Goal: Transaction & Acquisition: Purchase product/service

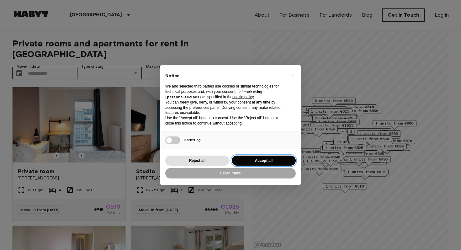
click at [252, 160] on button "Accept all" at bounding box center [264, 160] width 64 height 10
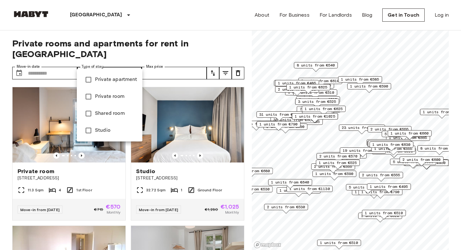
click at [169, 45] on div at bounding box center [230, 125] width 461 height 250
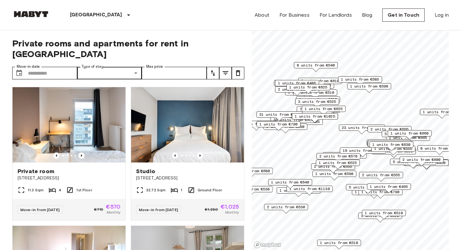
click at [178, 38] on span "Private rooms and apartments for rent in Berlin" at bounding box center [128, 48] width 232 height 21
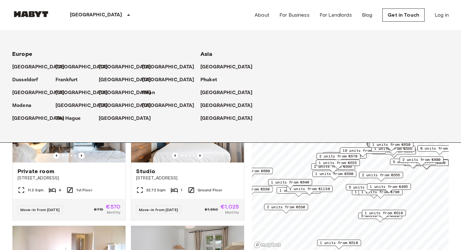
click at [89, 21] on div "[GEOGRAPHIC_DATA]" at bounding box center [101, 15] width 102 height 30
click at [69, 106] on p "[GEOGRAPHIC_DATA]" at bounding box center [83, 106] width 52 height 8
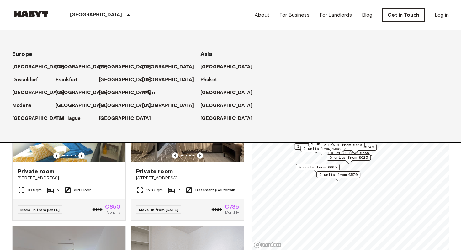
click at [103, 14] on div "[GEOGRAPHIC_DATA]" at bounding box center [101, 15] width 102 height 30
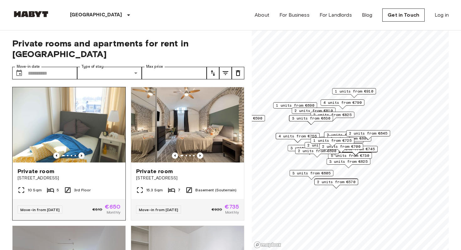
click at [82, 152] on icon "Previous image" at bounding box center [81, 155] width 6 height 6
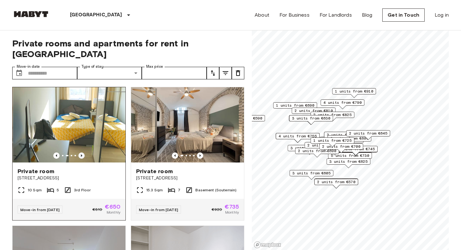
click at [82, 152] on icon "Previous image" at bounding box center [81, 155] width 6 height 6
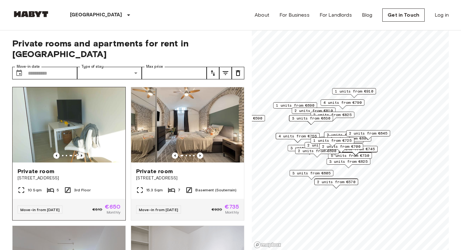
click at [82, 152] on icon "Previous image" at bounding box center [81, 155] width 6 height 6
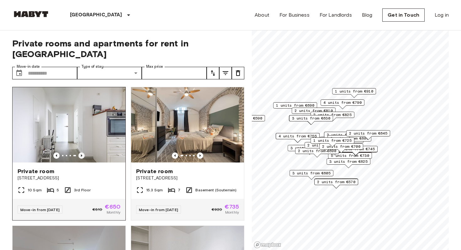
click at [82, 152] on icon "Previous image" at bounding box center [81, 155] width 6 height 6
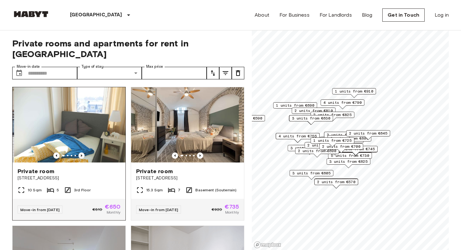
click at [82, 152] on icon "Previous image" at bounding box center [81, 155] width 6 height 6
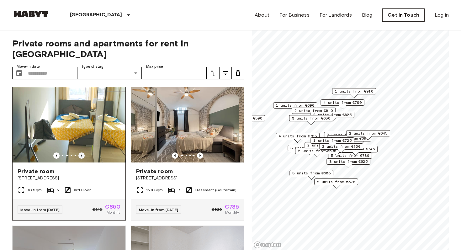
click at [82, 152] on icon "Previous image" at bounding box center [81, 155] width 6 height 6
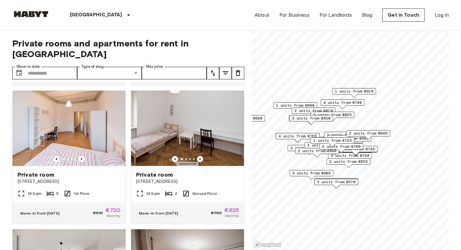
scroll to position [553, 0]
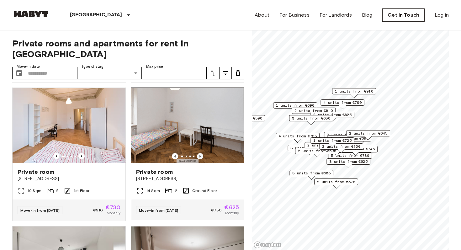
click at [200, 153] on icon "Previous image" at bounding box center [200, 156] width 6 height 6
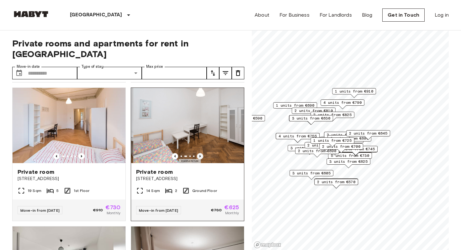
click at [200, 153] on icon "Previous image" at bounding box center [200, 156] width 6 height 6
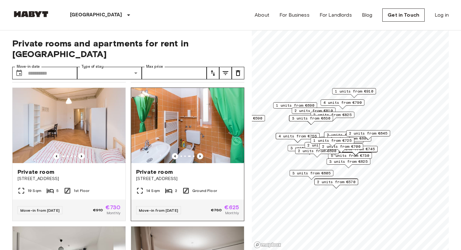
click at [200, 153] on icon "Previous image" at bounding box center [200, 156] width 6 height 6
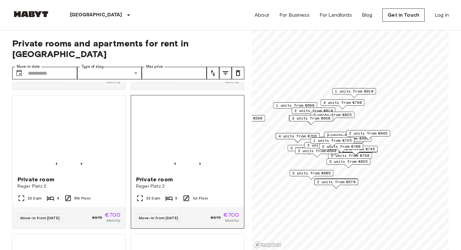
scroll to position [1101, 0]
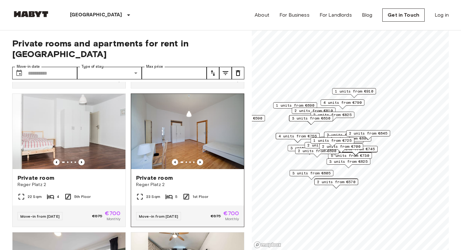
click at [175, 108] on img at bounding box center [187, 131] width 113 height 75
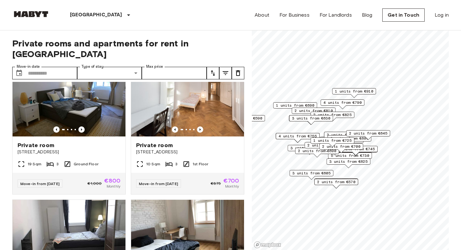
scroll to position [1550, 0]
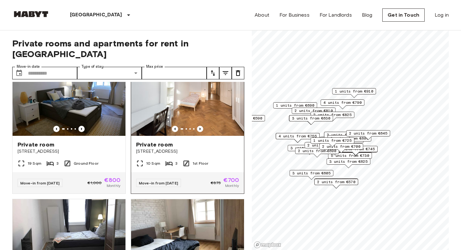
click at [146, 126] on div at bounding box center [187, 129] width 113 height 6
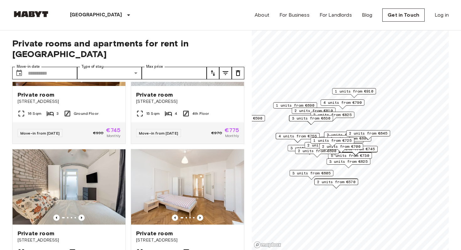
scroll to position [0, 0]
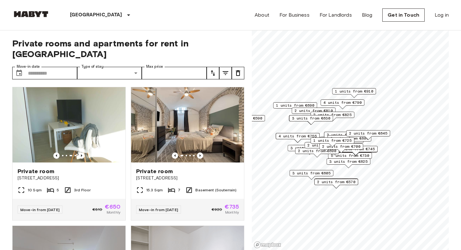
click at [226, 69] on icon "tune" at bounding box center [226, 73] width 8 height 8
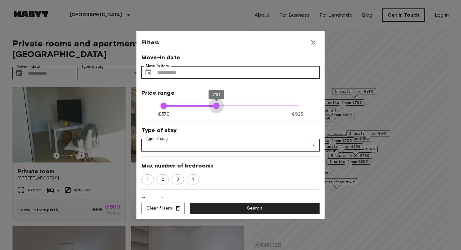
type input "***"
drag, startPoint x: 295, startPoint y: 106, endPoint x: 214, endPoint y: 112, distance: 81.0
click at [214, 109] on span "700" at bounding box center [212, 105] width 6 height 6
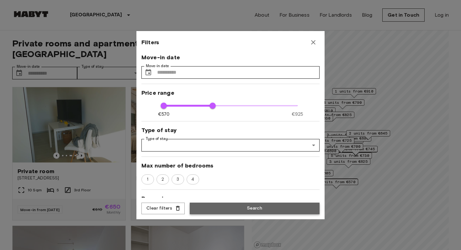
click at [250, 211] on button "Search" at bounding box center [255, 208] width 130 height 12
type input "***"
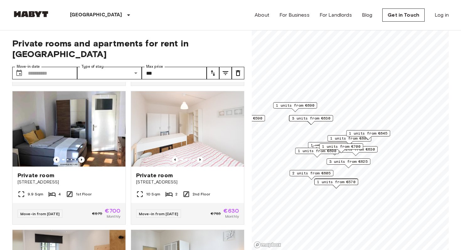
scroll to position [966, 0]
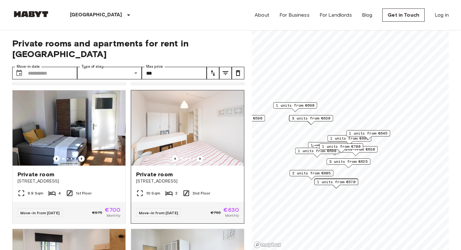
click at [174, 130] on img at bounding box center [187, 127] width 113 height 75
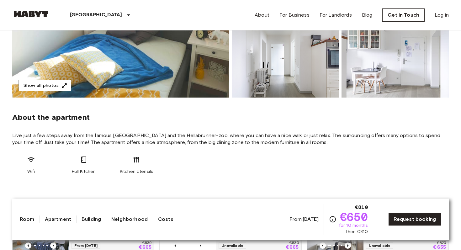
scroll to position [157, 0]
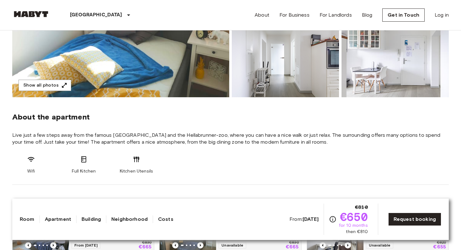
click at [180, 140] on span "Live just a few steps away from the famous Flaucher-Park and the Hellabrunner-z…" at bounding box center [230, 139] width 436 height 14
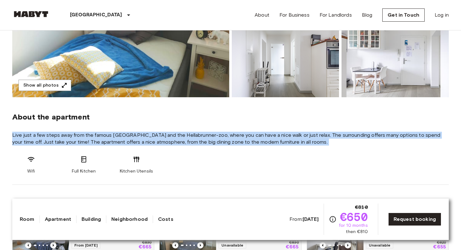
click at [180, 140] on span "Live just a few steps away from the famous Flaucher-Park and the Hellabrunner-z…" at bounding box center [230, 139] width 436 height 14
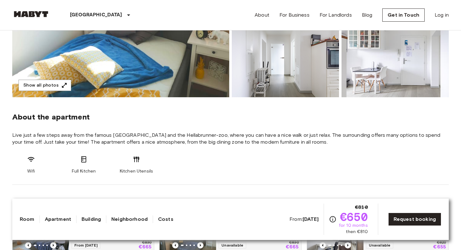
click at [180, 140] on span "Live just a few steps away from the famous Flaucher-Park and the Hellabrunner-z…" at bounding box center [230, 139] width 436 height 14
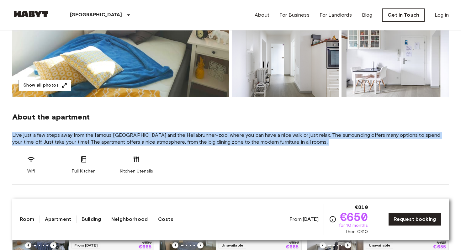
click at [180, 140] on span "Live just a few steps away from the famous Flaucher-Park and the Hellabrunner-z…" at bounding box center [230, 139] width 436 height 14
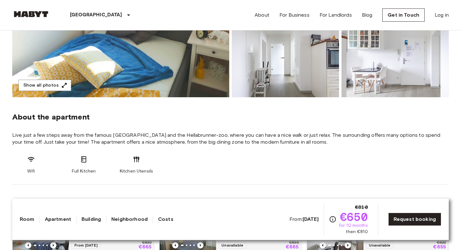
click at [180, 140] on span "Live just a few steps away from the famous Flaucher-Park and the Hellabrunner-z…" at bounding box center [230, 139] width 436 height 14
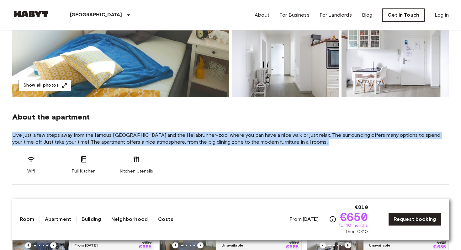
click at [191, 142] on span "Live just a few steps away from the famous Flaucher-Park and the Hellabrunner-z…" at bounding box center [230, 139] width 436 height 14
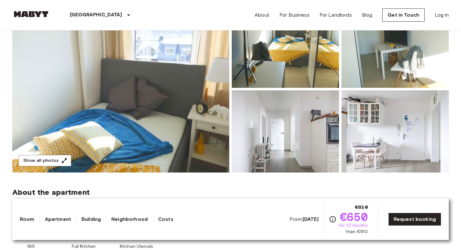
scroll to position [0, 0]
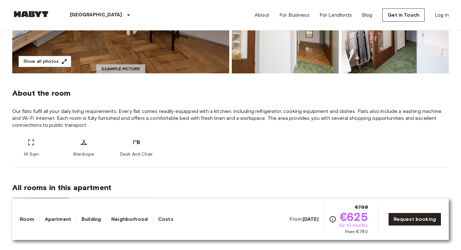
scroll to position [213, 0]
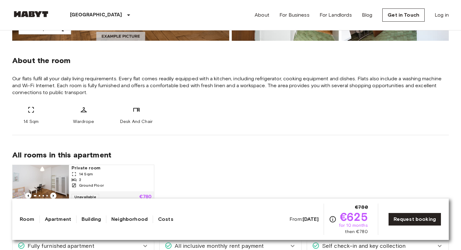
click at [212, 96] on div "About the room Our flats fulfil all your daily living requirements. Every flat …" at bounding box center [230, 88] width 436 height 94
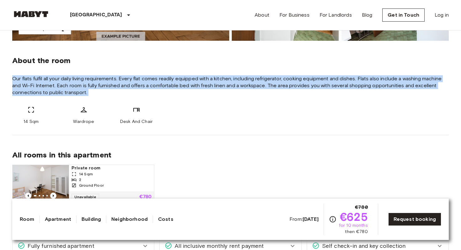
click at [216, 112] on div "14 Sqm Wardrope Desk And Chair" at bounding box center [230, 115] width 436 height 19
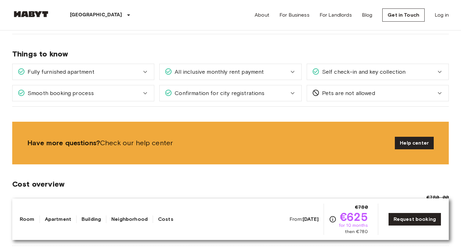
scroll to position [388, 0]
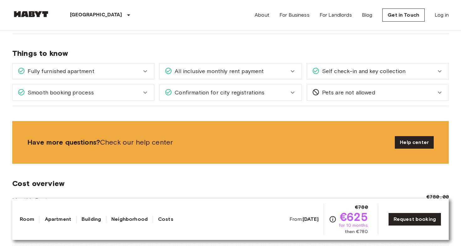
click at [210, 66] on div "All inclusive monthly rent payment" at bounding box center [229, 71] width 141 height 16
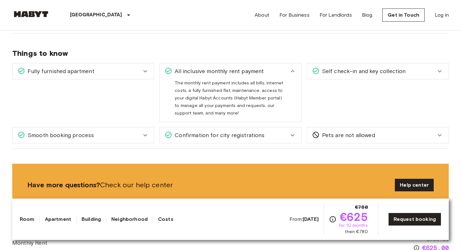
click at [258, 69] on span "All inclusive monthly rent payment" at bounding box center [217, 71] width 91 height 8
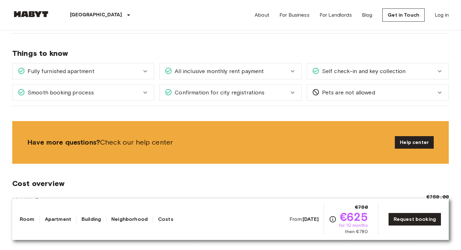
click at [322, 67] on div "Self check-in and key collection" at bounding box center [377, 71] width 141 height 16
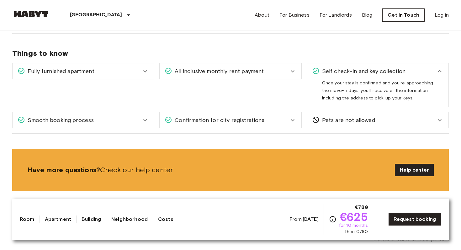
click at [324, 69] on span "Self check-in and key collection" at bounding box center [362, 71] width 86 height 8
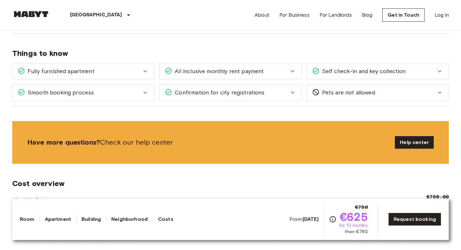
click at [118, 93] on div "Smooth booking process" at bounding box center [80, 92] width 124 height 8
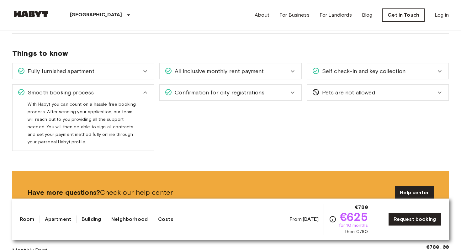
click at [118, 93] on div "Smooth booking process" at bounding box center [80, 92] width 124 height 8
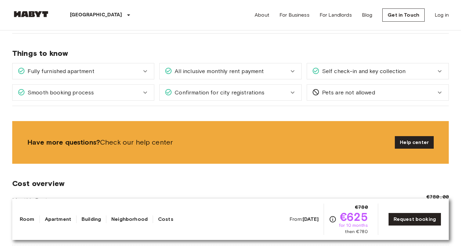
click at [221, 92] on span "Confirmation for city registrations" at bounding box center [218, 92] width 92 height 8
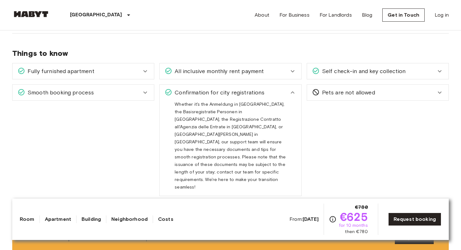
click at [221, 92] on span "Confirmation for city registrations" at bounding box center [218, 92] width 92 height 8
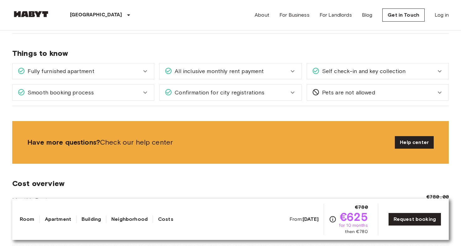
click at [236, 94] on span "Confirmation for city registrations" at bounding box center [218, 92] width 92 height 8
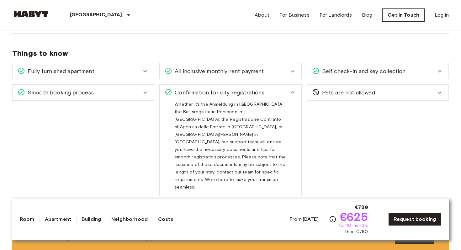
click at [236, 94] on span "Confirmation for city registrations" at bounding box center [218, 92] width 92 height 8
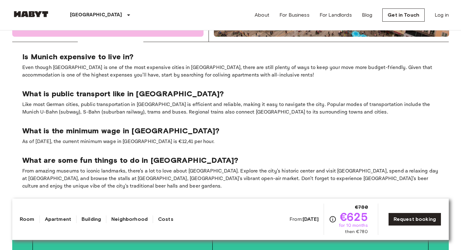
scroll to position [809, 0]
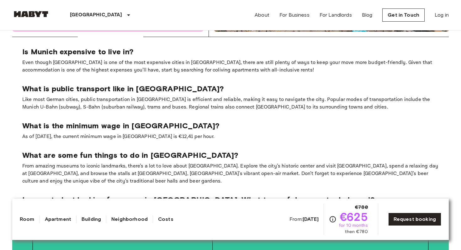
click at [164, 133] on p "As of [DATE], the current minimum wage in [GEOGRAPHIC_DATA] is €12,41 per hour." at bounding box center [230, 137] width 416 height 8
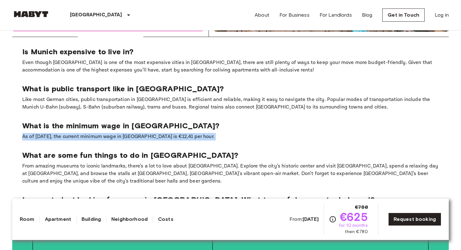
click at [192, 150] on p "What are some fun things to do in [GEOGRAPHIC_DATA]?" at bounding box center [230, 154] width 416 height 9
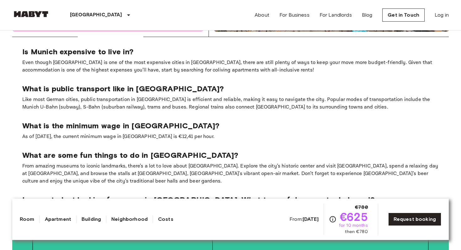
click at [188, 133] on p "As of [DATE], the current minimum wage in [GEOGRAPHIC_DATA] is €12,41 per hour." at bounding box center [230, 137] width 416 height 8
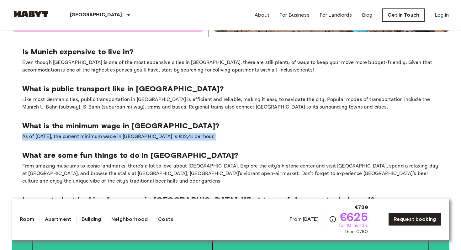
click at [211, 133] on p "As of [DATE], the current minimum wage in [GEOGRAPHIC_DATA] is €12,41 per hour." at bounding box center [230, 137] width 416 height 8
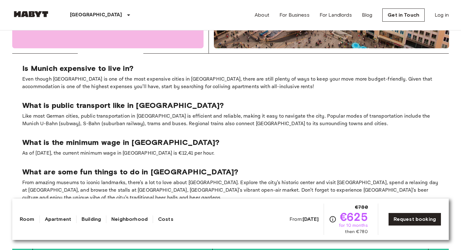
scroll to position [791, 0]
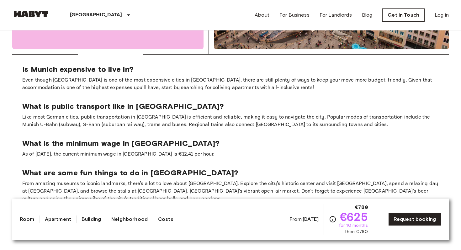
click at [244, 72] on section "Is Munich expensive to live in? Even though Munich is one of the most expensive…" at bounding box center [230, 152] width 436 height 195
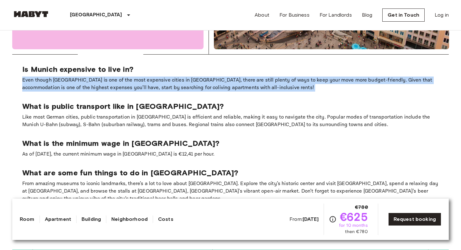
click at [244, 72] on section "Is Munich expensive to live in? Even though Munich is one of the most expensive…" at bounding box center [230, 152] width 436 height 195
click at [240, 79] on section "Is Munich expensive to live in? Even though Munich is one of the most expensive…" at bounding box center [230, 152] width 436 height 195
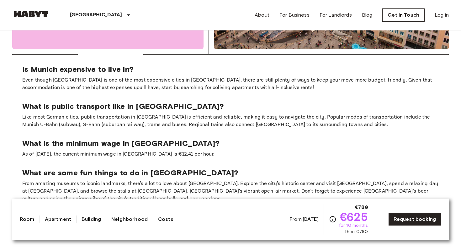
click at [240, 79] on section "Is Munich expensive to live in? Even though Munich is one of the most expensive…" at bounding box center [230, 152] width 436 height 195
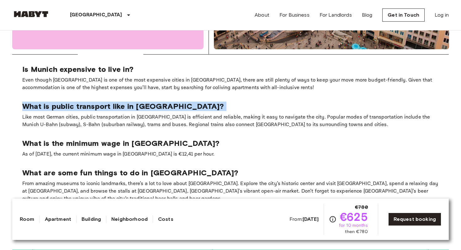
click at [238, 143] on section "Is Munich expensive to live in? Even though Munich is one of the most expensive…" at bounding box center [230, 152] width 436 height 195
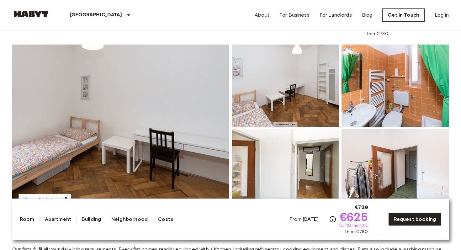
scroll to position [0, 0]
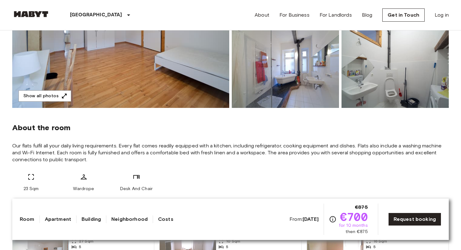
scroll to position [147, 0]
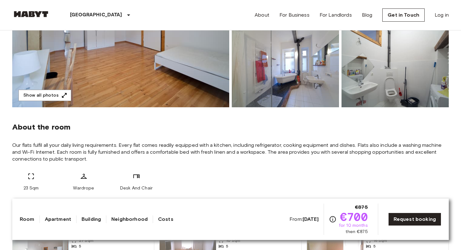
click at [216, 151] on span "Our flats fulfil all your daily living requirements. Every flat comes readily e…" at bounding box center [230, 152] width 436 height 21
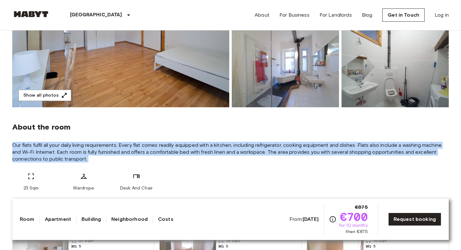
click at [216, 151] on span "Our flats fulfil all your daily living requirements. Every flat comes readily e…" at bounding box center [230, 152] width 436 height 21
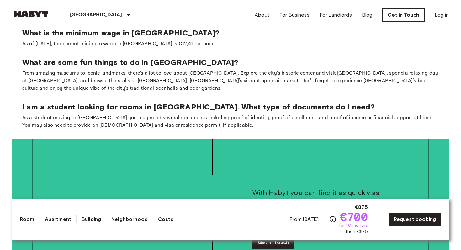
scroll to position [947, 0]
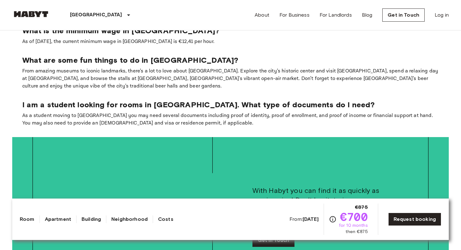
click at [201, 112] on p "As a student moving to [GEOGRAPHIC_DATA] you may need several documents includi…" at bounding box center [230, 119] width 416 height 15
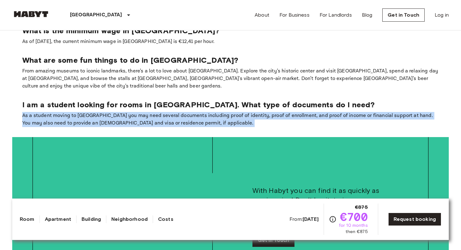
click at [201, 112] on p "As a student moving to [GEOGRAPHIC_DATA] you may need several documents includi…" at bounding box center [230, 119] width 416 height 15
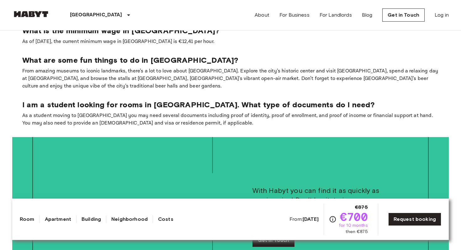
click at [201, 112] on p "As a student moving to [GEOGRAPHIC_DATA] you may need several documents includi…" at bounding box center [230, 119] width 416 height 15
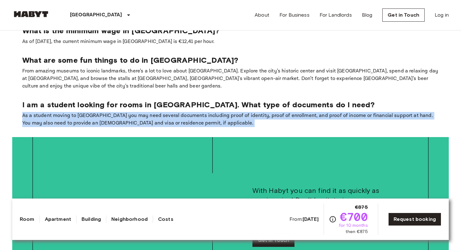
click at [201, 112] on p "As a student moving to [GEOGRAPHIC_DATA] you may need several documents includi…" at bounding box center [230, 119] width 416 height 15
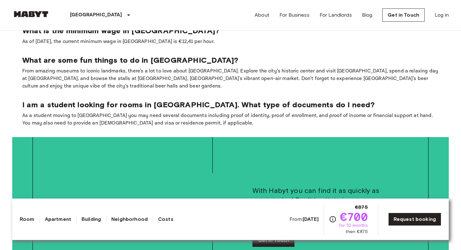
click at [201, 112] on p "As a student moving to [GEOGRAPHIC_DATA] you may need several documents includi…" at bounding box center [230, 119] width 416 height 15
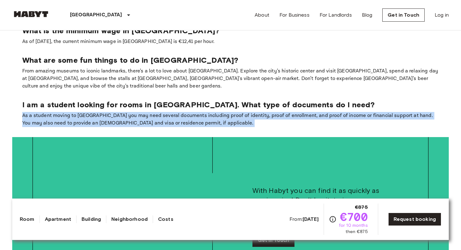
click at [201, 112] on p "As a student moving to [GEOGRAPHIC_DATA] you may need several documents includi…" at bounding box center [230, 119] width 416 height 15
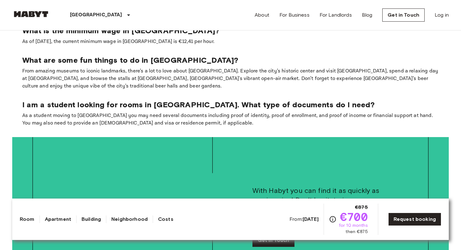
click at [201, 112] on p "As a student moving to [GEOGRAPHIC_DATA] you may need several documents includi…" at bounding box center [230, 119] width 416 height 15
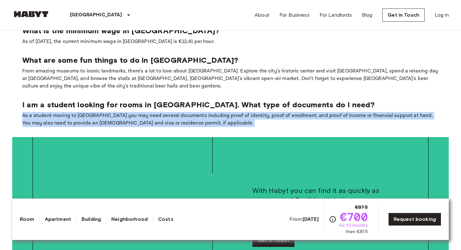
click at [201, 112] on p "As a student moving to [GEOGRAPHIC_DATA] you may need several documents includi…" at bounding box center [230, 119] width 416 height 15
click at [215, 112] on p "As a student moving to [GEOGRAPHIC_DATA] you may need several documents includi…" at bounding box center [230, 119] width 416 height 15
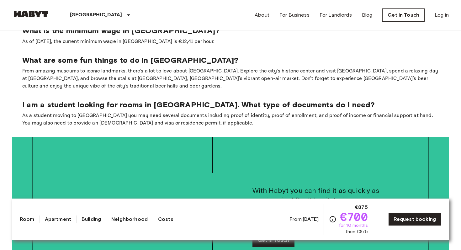
click at [215, 112] on p "As a student moving to [GEOGRAPHIC_DATA] you may need several documents includi…" at bounding box center [230, 119] width 416 height 15
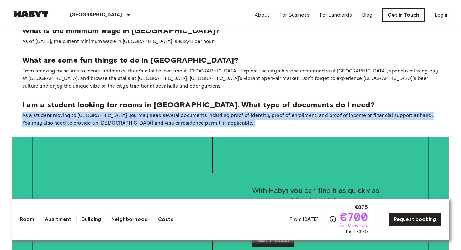
click at [215, 112] on p "As a student moving to [GEOGRAPHIC_DATA] you may need several documents includi…" at bounding box center [230, 119] width 416 height 15
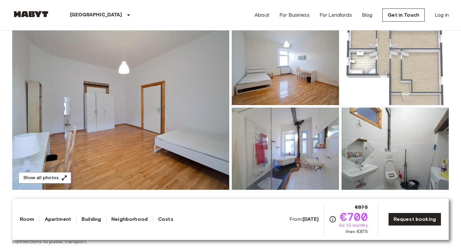
scroll to position [0, 0]
